Goal: Browse casually: Explore the website without a specific task or goal

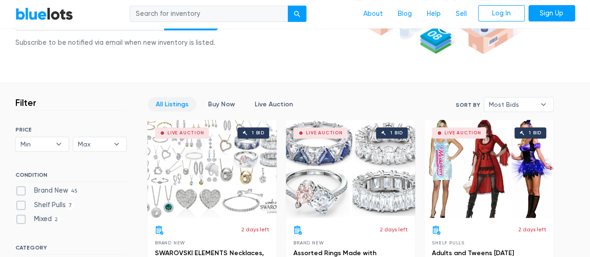
scroll to position [211, 0]
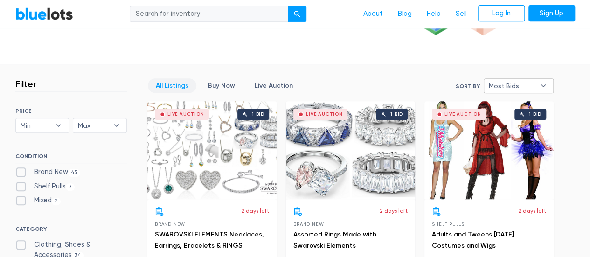
click at [542, 85] on b "▾" at bounding box center [543, 86] width 20 height 14
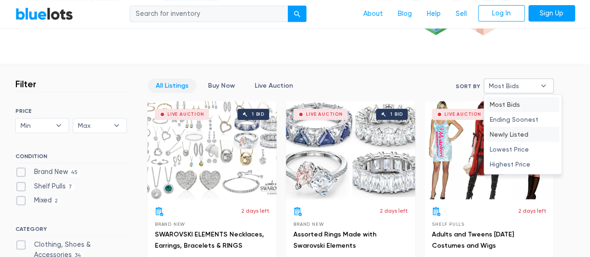
click at [516, 132] on li "Newly Listed" at bounding box center [522, 134] width 73 height 15
select select "newly_listed"
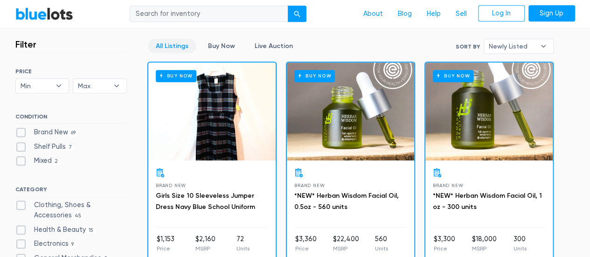
scroll to position [170, 0]
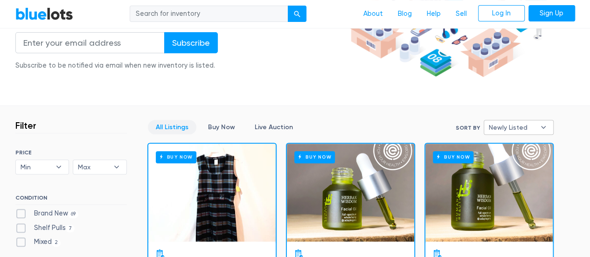
click at [544, 124] on b "▾" at bounding box center [543, 127] width 20 height 14
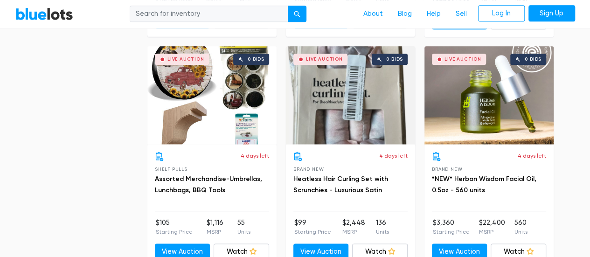
scroll to position [2363, 0]
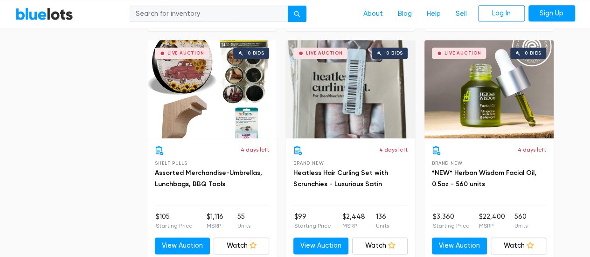
click at [395, 213] on ul "$99 Starting Price $2,448 MSRP 136 Units" at bounding box center [350, 221] width 114 height 19
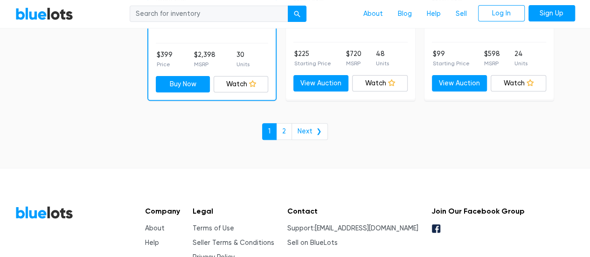
scroll to position [3718, 0]
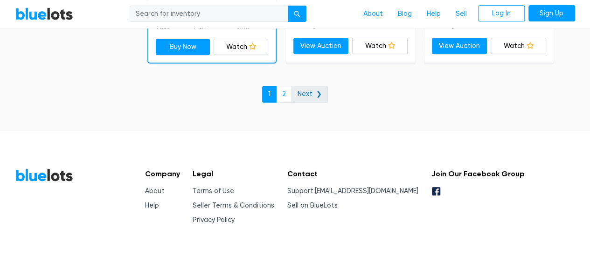
click at [309, 86] on link "Next ❯" at bounding box center [309, 94] width 36 height 17
